Goal: Task Accomplishment & Management: Manage account settings

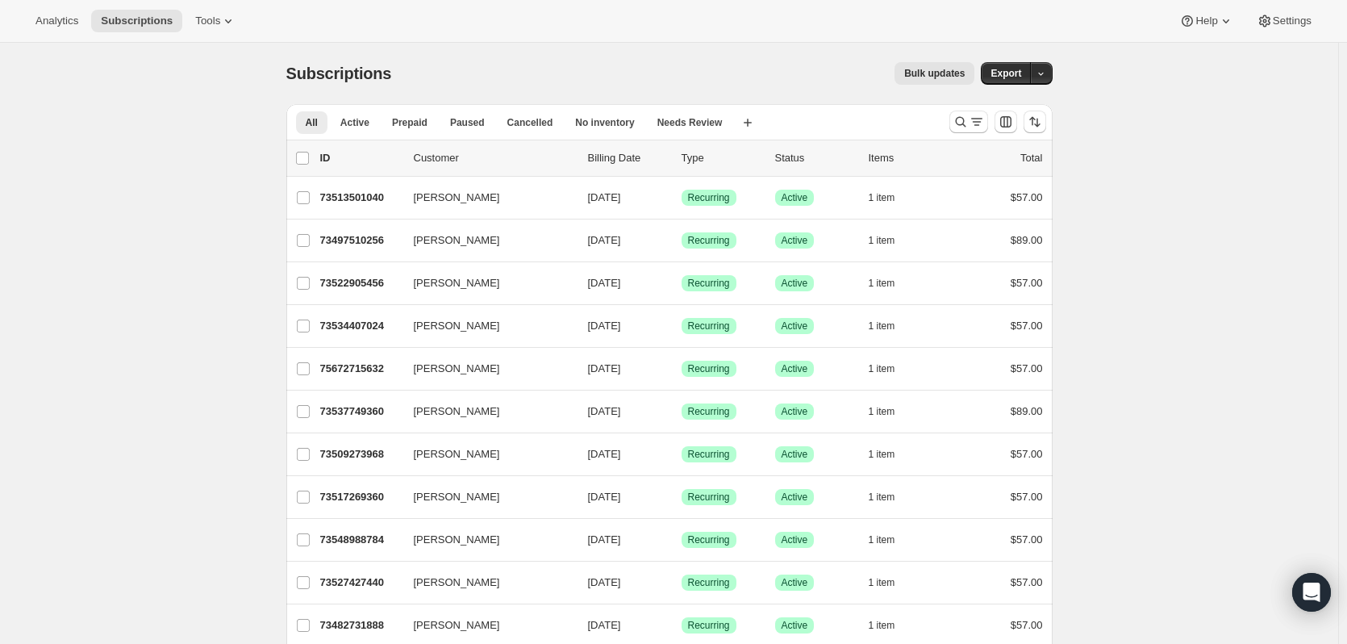
click at [969, 119] on icon "Search and filter results" at bounding box center [961, 122] width 16 height 16
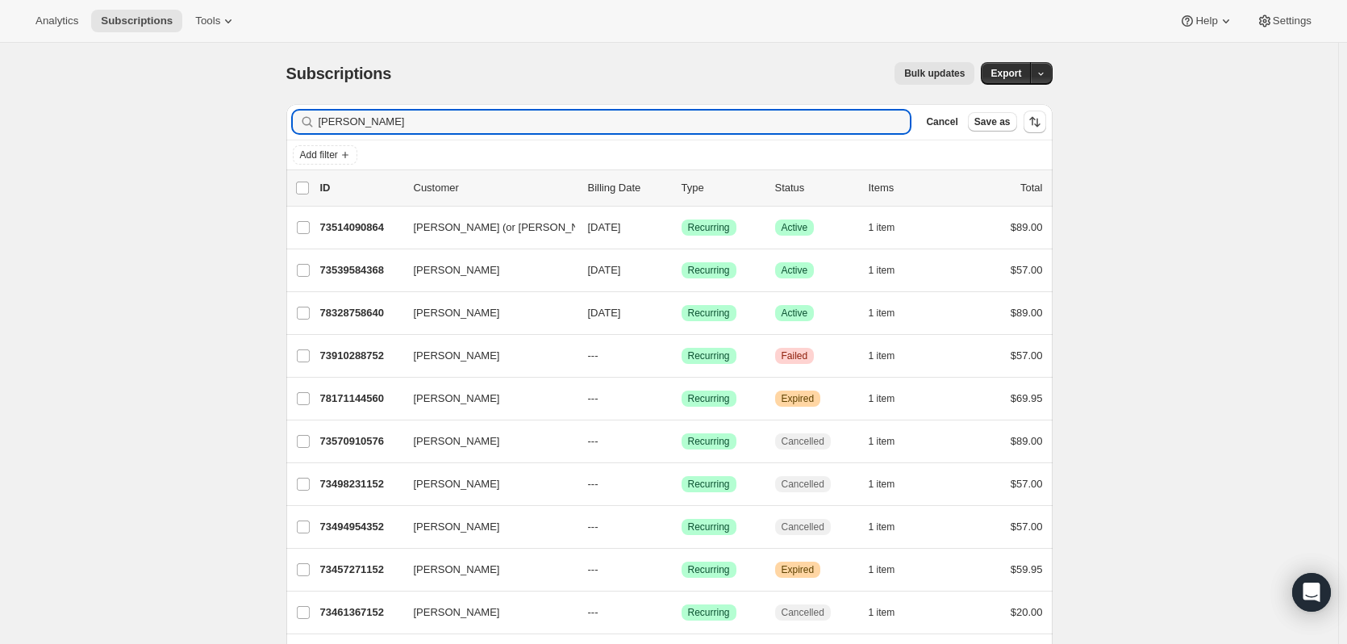
type input "[PERSON_NAME]"
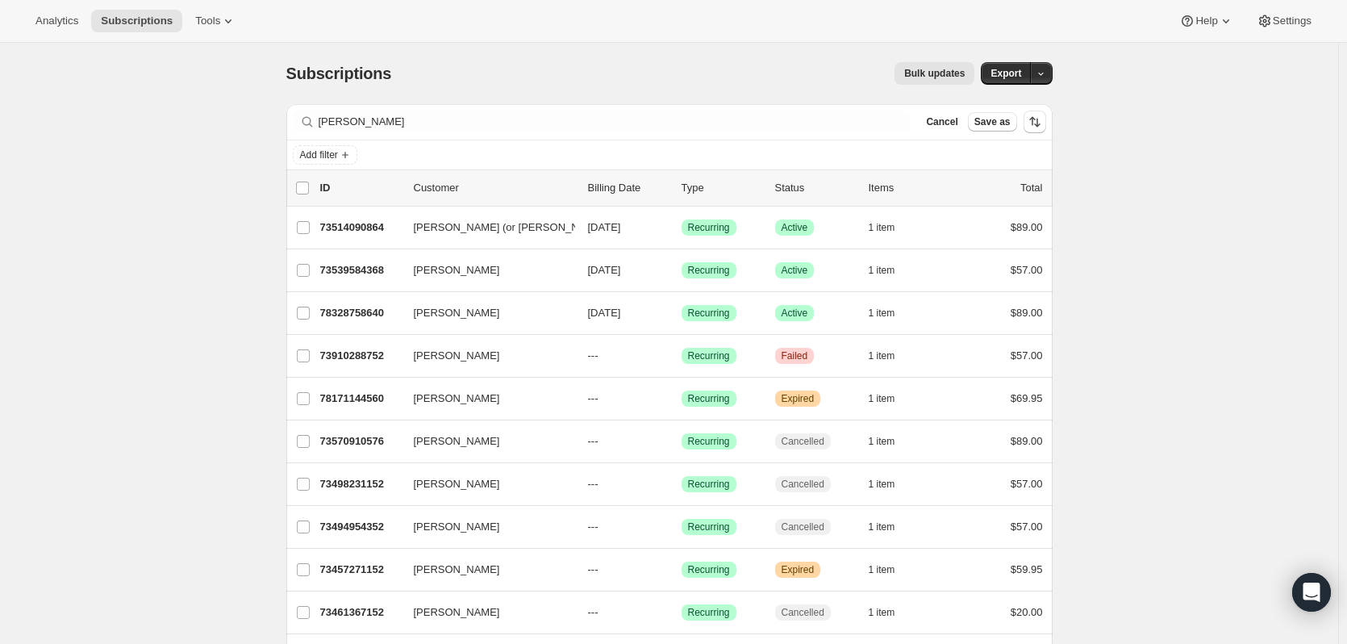
click at [359, 312] on p "78328758640" at bounding box center [360, 313] width 81 height 16
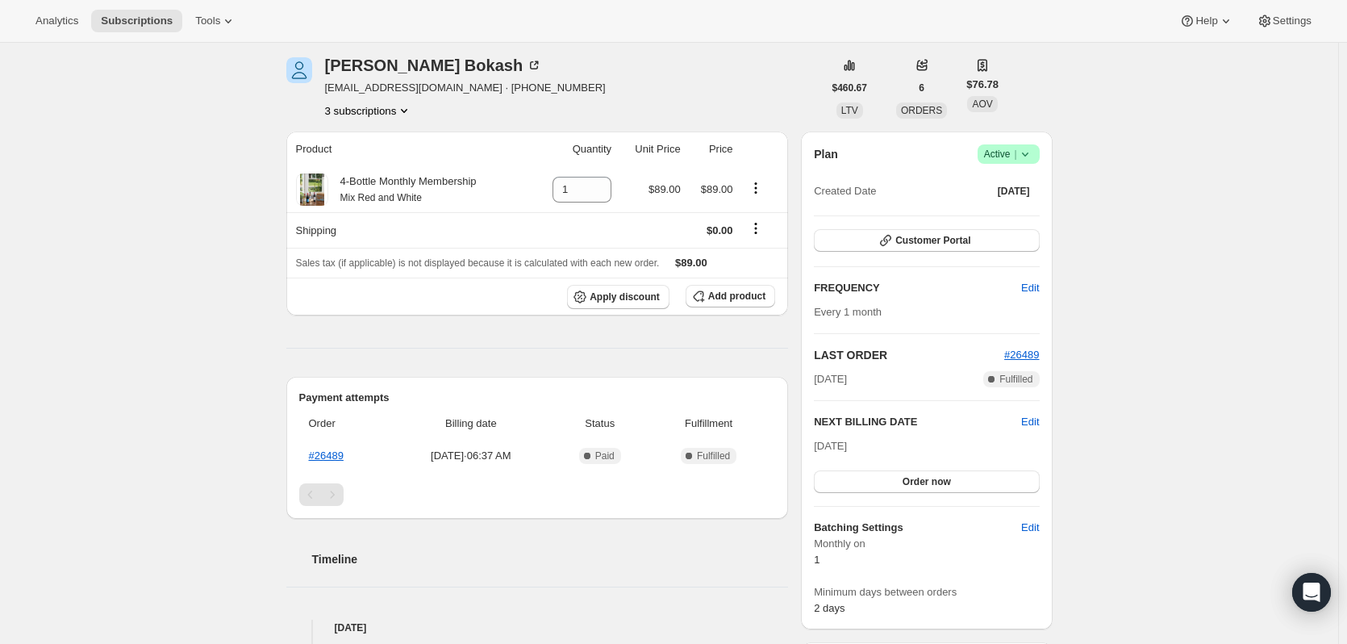
scroll to position [40, 0]
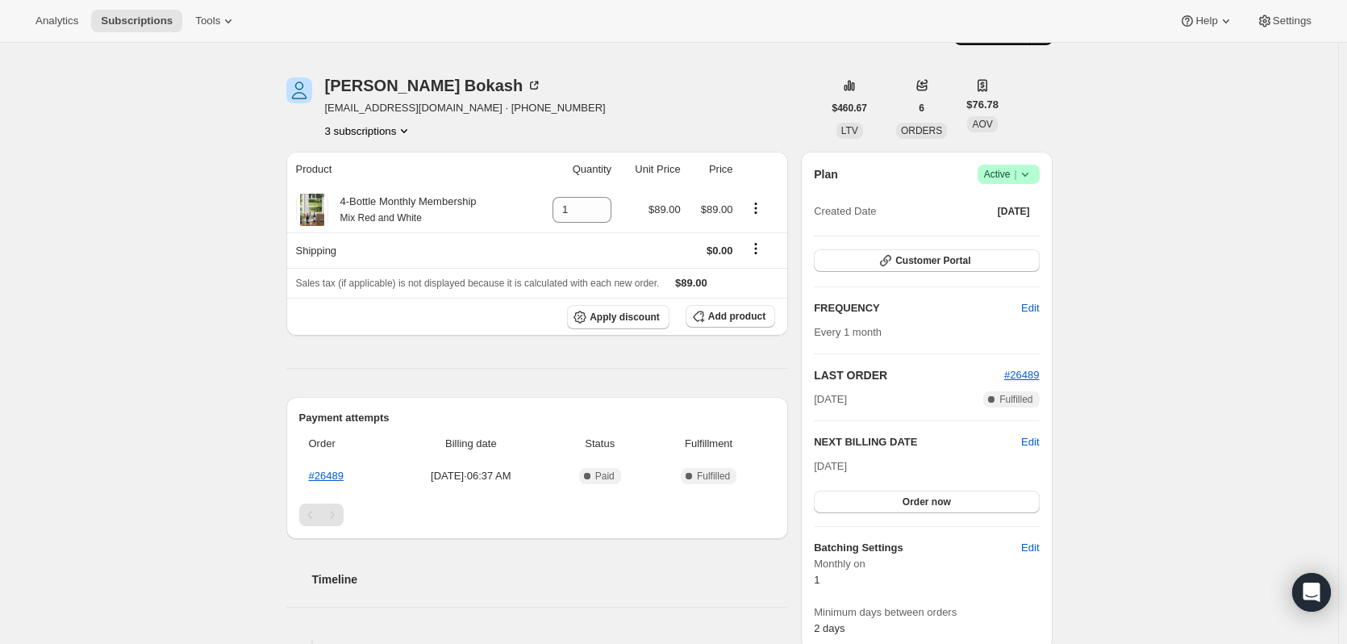
click at [534, 85] on icon at bounding box center [536, 83] width 5 height 5
